Goal: Transaction & Acquisition: Purchase product/service

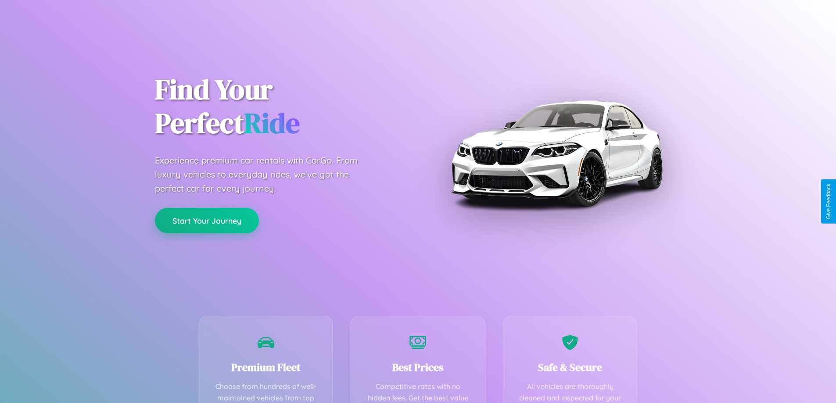
click at [207, 221] on button "Start Your Journey" at bounding box center [207, 220] width 104 height 25
click at [207, 220] on button "Start Your Journey" at bounding box center [207, 220] width 104 height 25
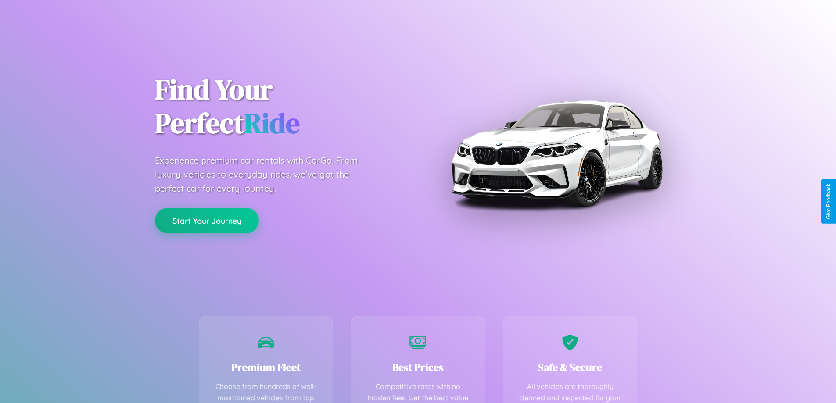
click at [207, 220] on button "Start Your Journey" at bounding box center [207, 220] width 104 height 25
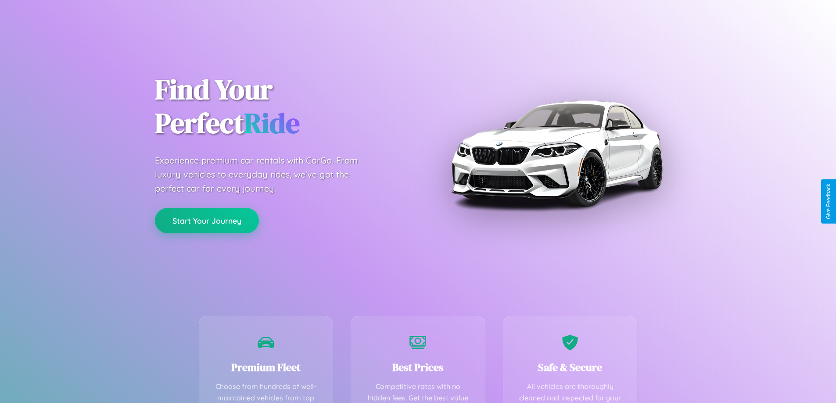
click at [207, 220] on button "Start Your Journey" at bounding box center [207, 220] width 104 height 25
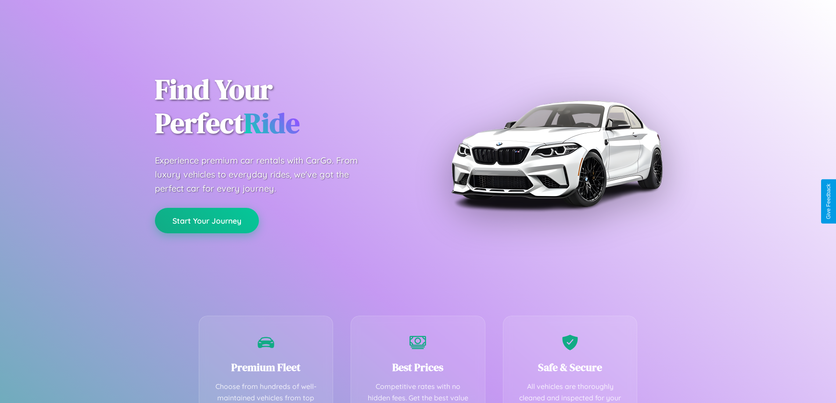
click at [207, 220] on button "Start Your Journey" at bounding box center [207, 220] width 104 height 25
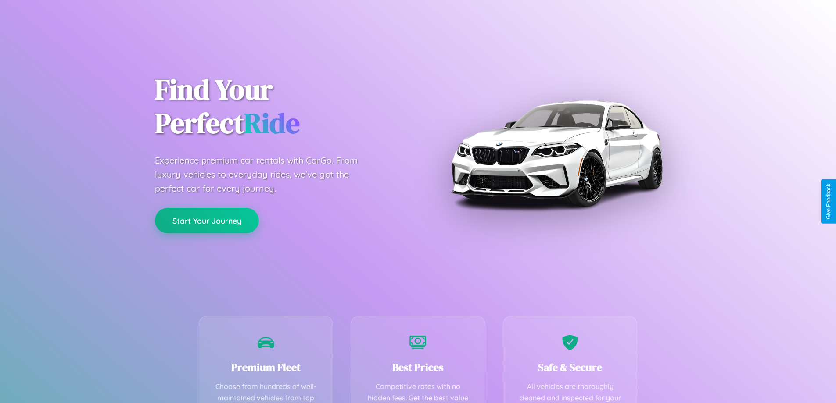
click at [207, 220] on button "Start Your Journey" at bounding box center [207, 220] width 104 height 25
